Goal: Information Seeking & Learning: Learn about a topic

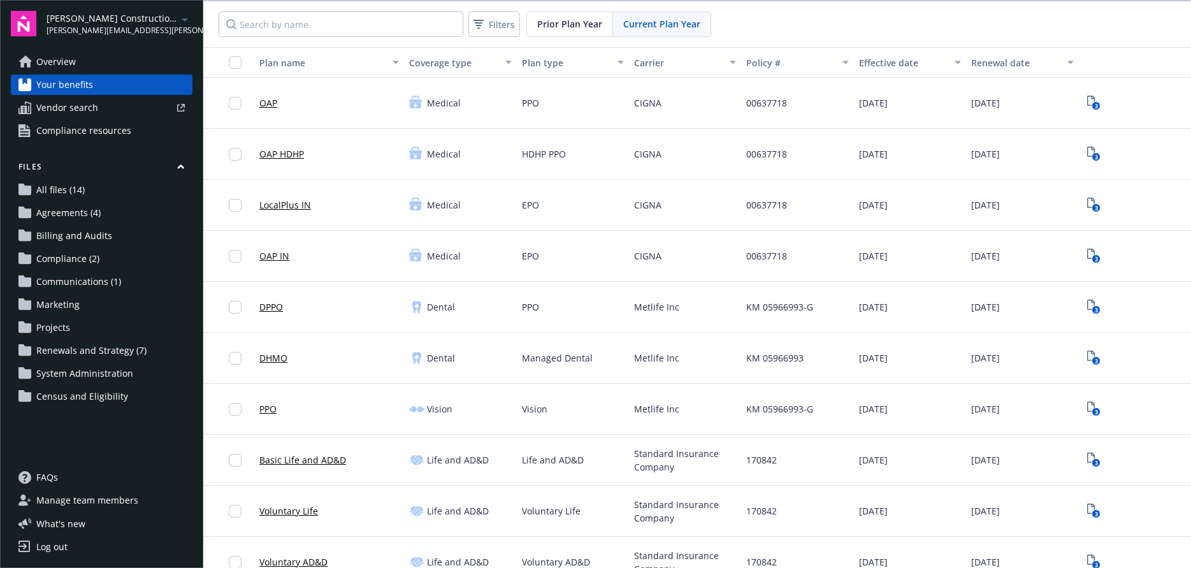
click at [80, 91] on span "Your benefits" at bounding box center [64, 85] width 57 height 20
click at [266, 157] on link "OAP HDHP" at bounding box center [281, 153] width 45 height 13
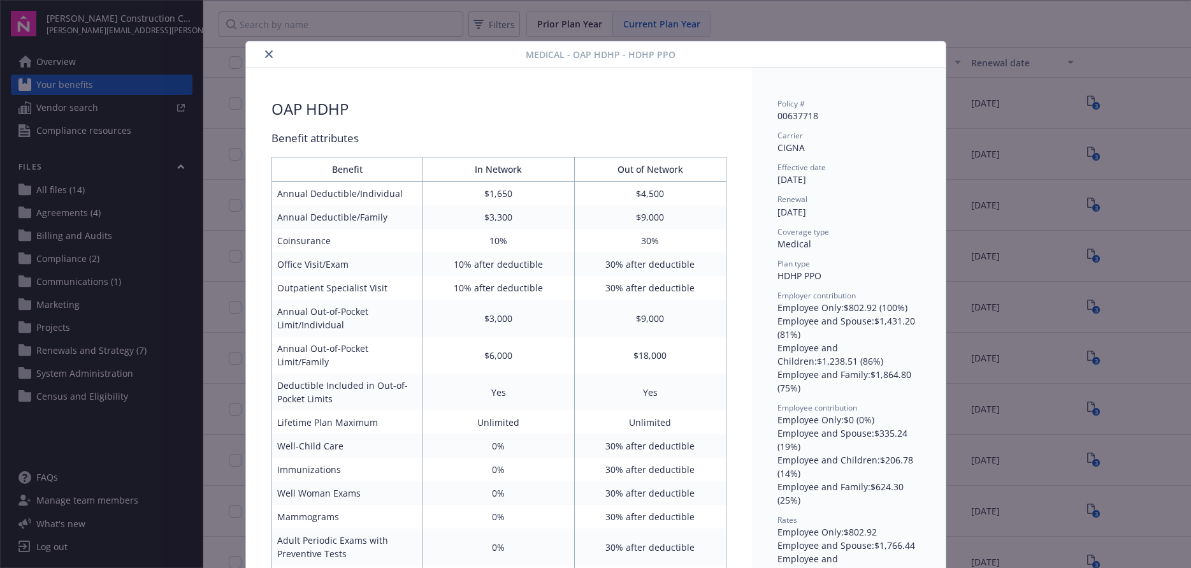
scroll to position [38, 0]
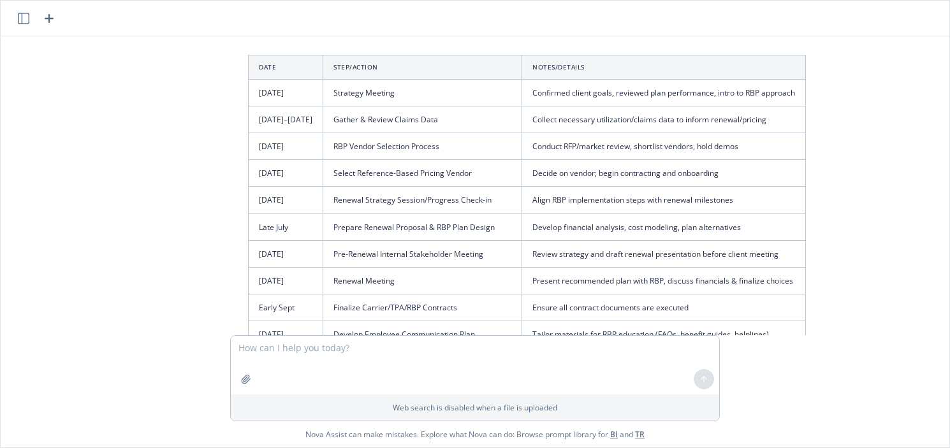
scroll to position [464, 0]
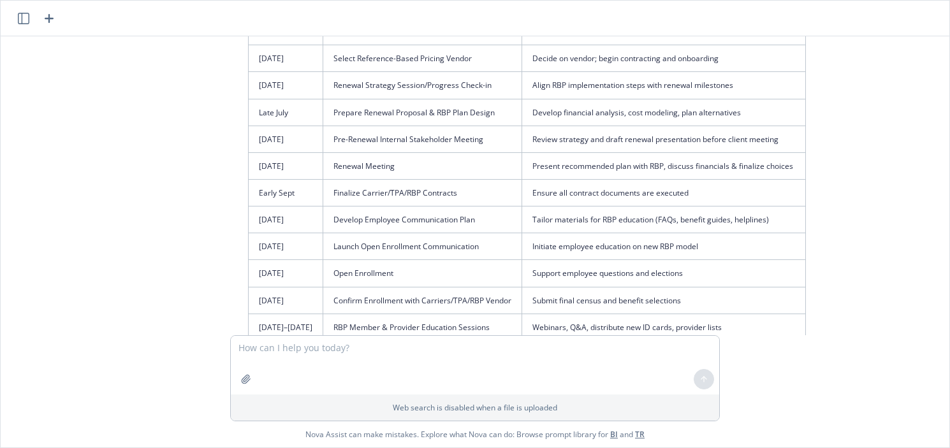
click at [348, 266] on td "Open Enrollment" at bounding box center [422, 273] width 199 height 27
click at [396, 236] on td "Launch Open Enrollment Communication" at bounding box center [422, 246] width 199 height 27
